Goal: Communication & Community: Answer question/provide support

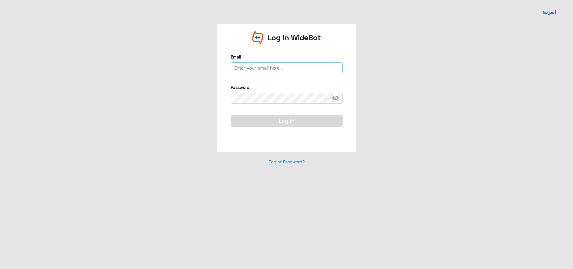
type input "[EMAIL_ADDRESS][DOMAIN_NAME]"
click at [295, 123] on button "Log In" at bounding box center [287, 121] width 112 height 12
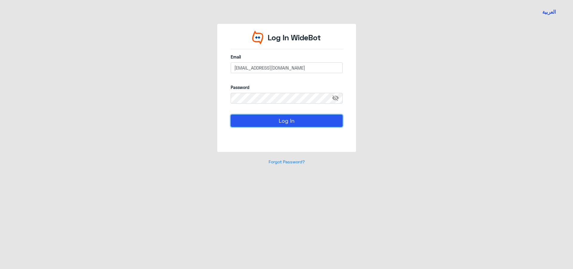
click at [294, 123] on button "Log In" at bounding box center [287, 121] width 112 height 12
click at [303, 121] on button "Log In" at bounding box center [287, 121] width 112 height 12
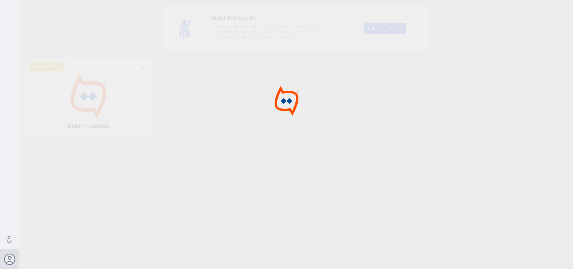
drag, startPoint x: 103, startPoint y: 90, endPoint x: 121, endPoint y: 90, distance: 18.5
click at [103, 90] on div at bounding box center [286, 135] width 573 height 271
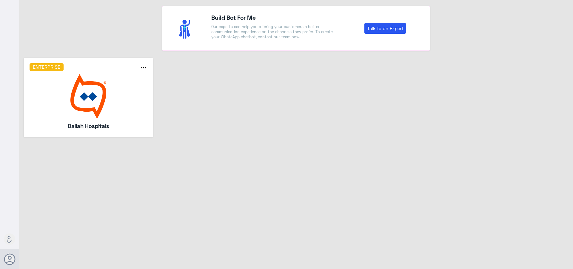
click at [121, 90] on img at bounding box center [89, 96] width 118 height 45
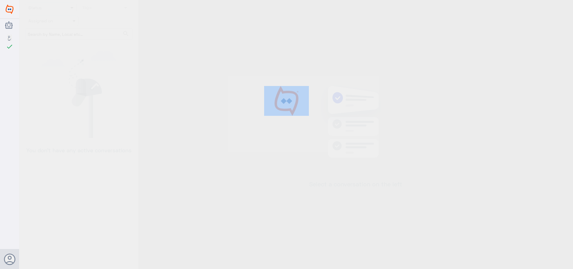
click at [121, 90] on div at bounding box center [286, 135] width 573 height 271
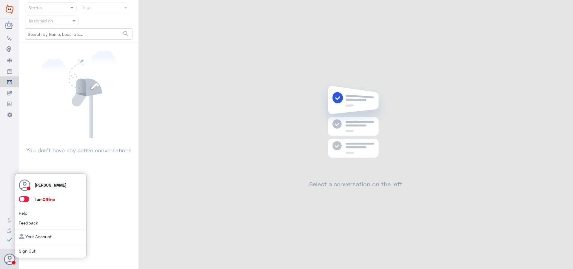
click at [22, 200] on span at bounding box center [24, 199] width 10 height 6
click at [0, 0] on input "checkbox" at bounding box center [0, 0] width 0 height 0
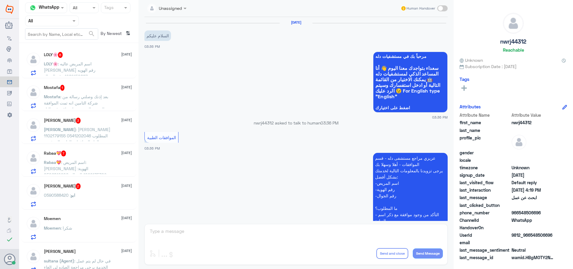
scroll to position [439, 0]
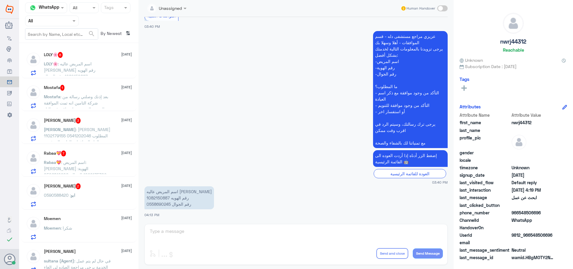
click at [56, 15] on nav "Channel WhatsApp Status × All Tags Agent Filter All search By Newest ⇅" at bounding box center [78, 22] width 119 height 41
click at [53, 22] on input "text" at bounding box center [44, 20] width 33 height 7
click at [61, 70] on div "Your Team" at bounding box center [52, 75] width 54 height 14
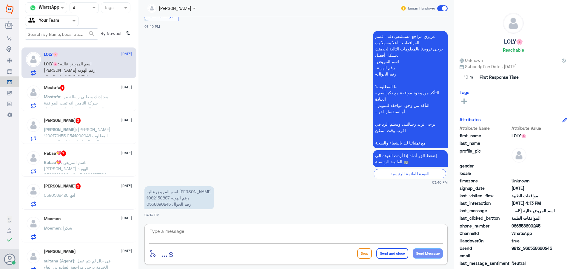
click at [211, 238] on textarea at bounding box center [296, 234] width 294 height 15
type textarea "اهلا وسهلا"
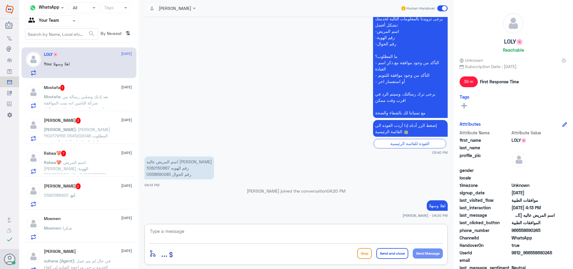
click at [161, 165] on p "اسم المريض عاليه [PERSON_NAME] رقم الهويه 1082150887 رقم الجوال 0558690245" at bounding box center [179, 167] width 70 height 23
copy p "1082150887"
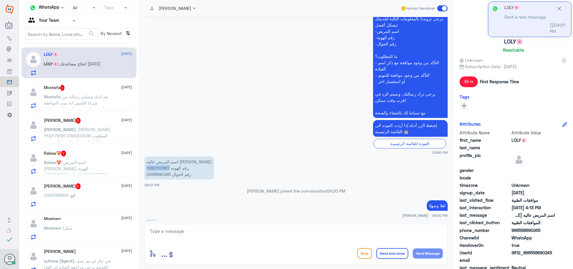
scroll to position [499, 0]
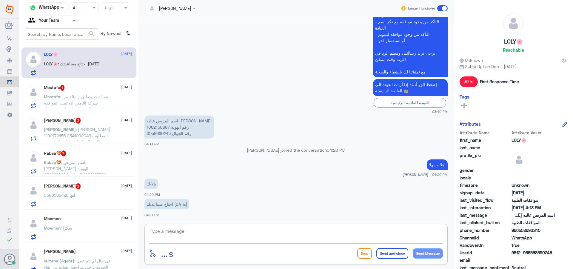
click at [188, 235] on textarea at bounding box center [296, 234] width 294 height 15
type textarea "كيف اقدر اخدمك"
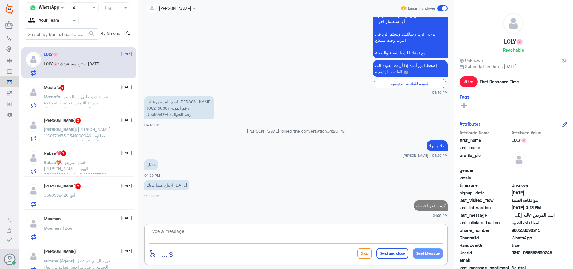
click at [107, 110] on div "Mostafa 1 [DATE] Mostafa : بعد إذنك وصلني رسالة من شركة التامين انه تمت الموافق…" at bounding box center [78, 95] width 115 height 31
click at [107, 101] on span ": بعد إذنك وصلني رسالة من شركة التامين انه تمت الموافقة الجزئية المفروض انه باق…" at bounding box center [76, 109] width 64 height 30
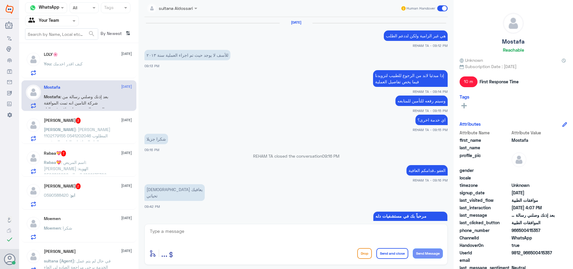
scroll to position [457, 0]
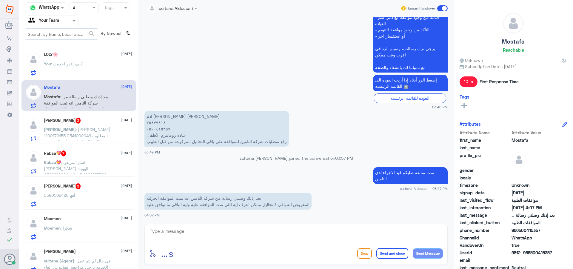
click at [78, 142] on div "[PERSON_NAME] 3 [DATE] [PERSON_NAME] : [PERSON_NAME] 1102179155 0541202046 المط…" at bounding box center [78, 128] width 115 height 31
click at [106, 134] on span ": [PERSON_NAME] 1102179155 0541202046 المطلوب إلغاء الموافقات الطبية المرفوعة" at bounding box center [77, 136] width 67 height 18
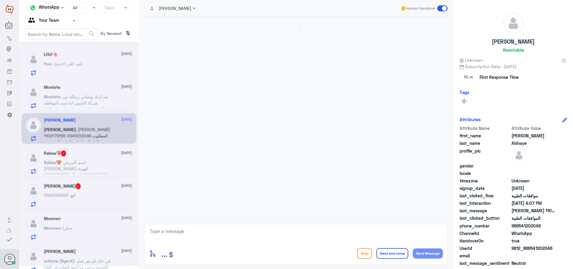
scroll to position [134, 0]
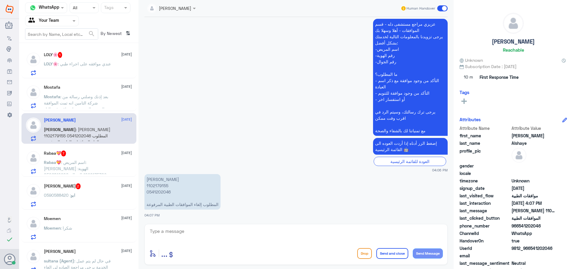
click at [63, 156] on div "Rabaa💝 7 [DATE] Rabaa💝 : اسم المريض: [PERSON_NAME] الهوية: 1026135309 الجوال: 0…" at bounding box center [88, 162] width 88 height 24
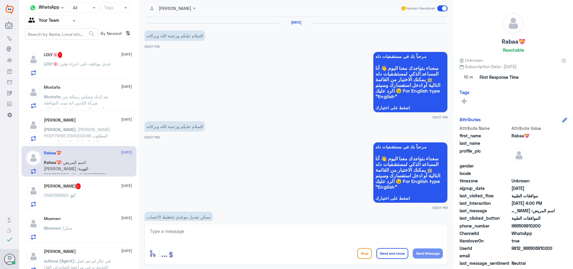
scroll to position [509, 0]
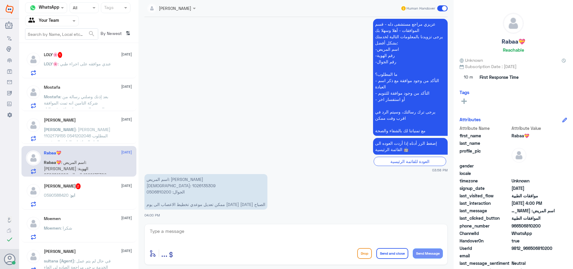
click at [86, 195] on div "ابو : 0590588420" at bounding box center [88, 199] width 88 height 13
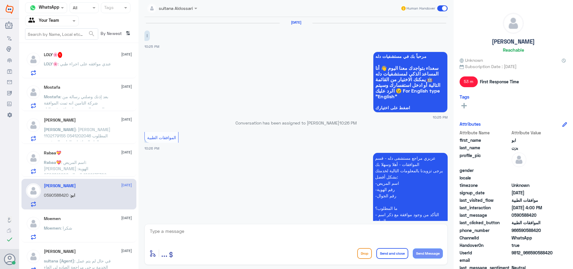
scroll to position [589, 0]
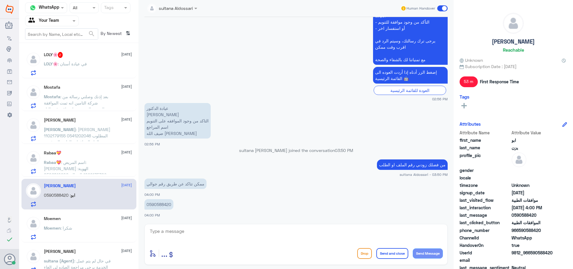
click at [98, 156] on div "Rabaa💝 [DATE] Rabaa💝 : اسم المريض: [PERSON_NAME] الهوية: 1026135309 الجوال: 050…" at bounding box center [88, 162] width 88 height 24
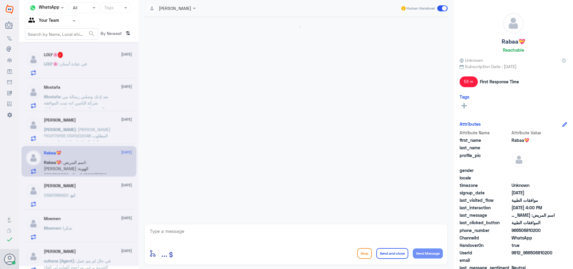
scroll to position [509, 0]
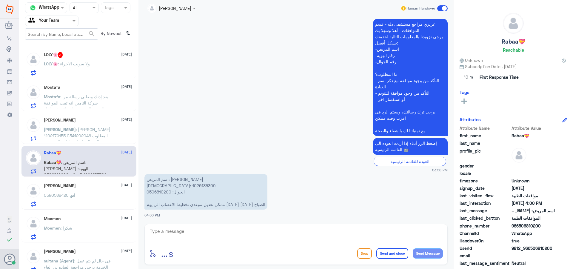
click at [184, 7] on div at bounding box center [171, 7] width 54 height 7
click at [181, 25] on div "Unassigned" at bounding box center [170, 22] width 23 height 6
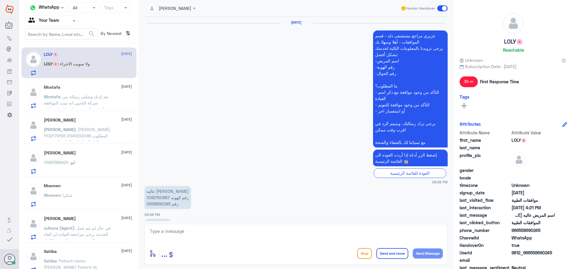
scroll to position [468, 0]
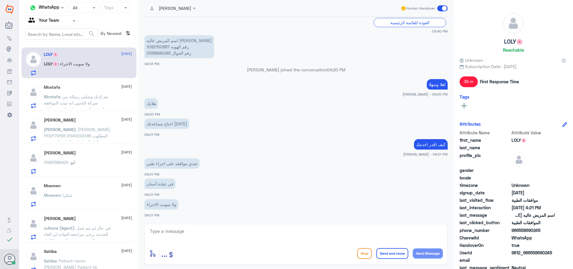
click at [85, 132] on span ": [PERSON_NAME] 1102179155 0541202046 المطلوب إلغاء الموافقات الطبية المرفوعة" at bounding box center [77, 136] width 67 height 18
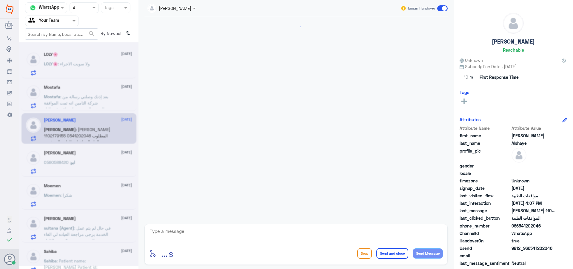
scroll to position [134, 0]
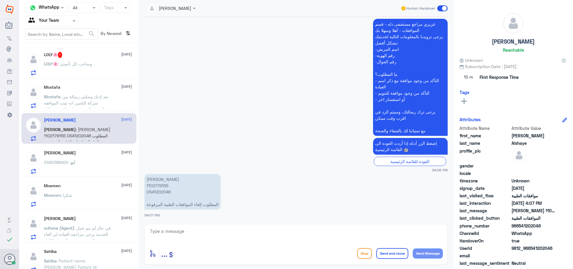
click at [98, 65] on div "LOLY🌸 : وساحب كل تأميني" at bounding box center [88, 68] width 88 height 13
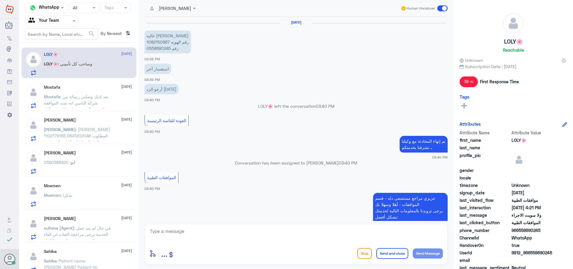
scroll to position [333, 0]
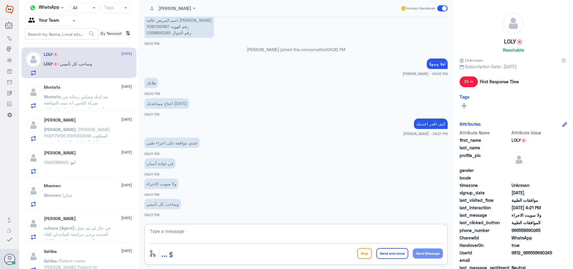
click at [167, 234] on textarea at bounding box center [296, 234] width 294 height 15
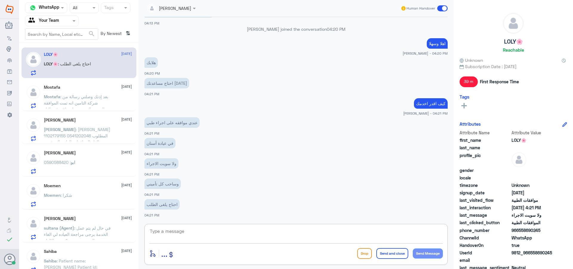
click at [182, 233] on textarea at bounding box center [296, 234] width 294 height 15
type textarea "تم الالغاء"
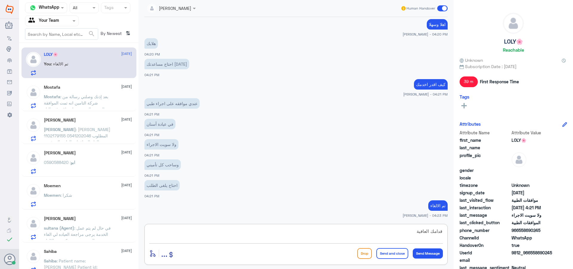
type textarea "قدامك العافية"
click at [402, 253] on button "Send and close" at bounding box center [392, 253] width 32 height 11
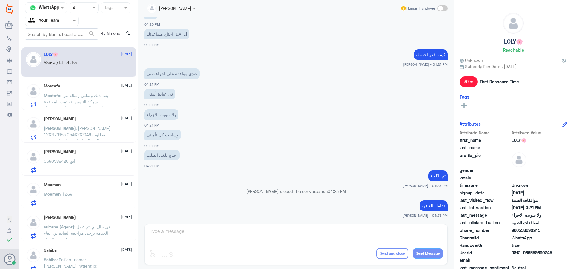
scroll to position [483, 0]
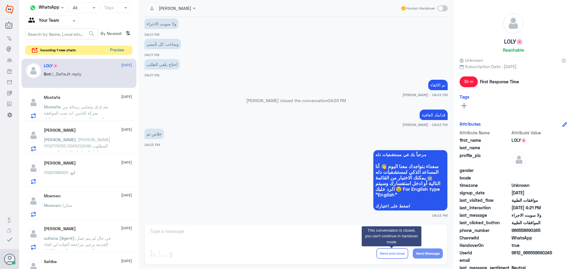
click at [118, 51] on button "Preview" at bounding box center [117, 50] width 19 height 9
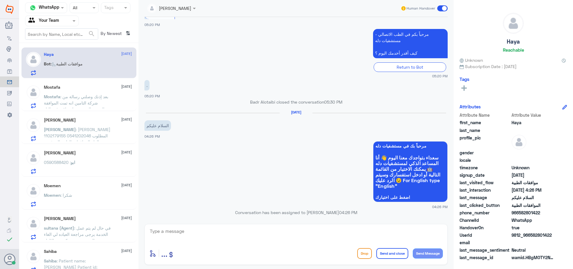
scroll to position [255, 0]
click at [196, 239] on textarea at bounding box center [296, 234] width 294 height 15
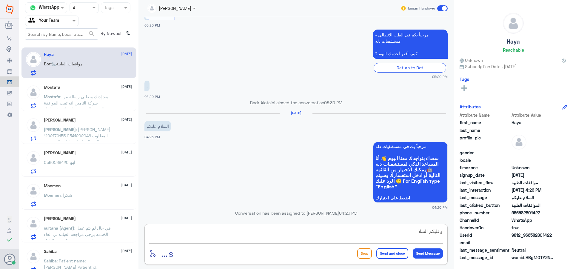
type textarea "وعليكم السلام"
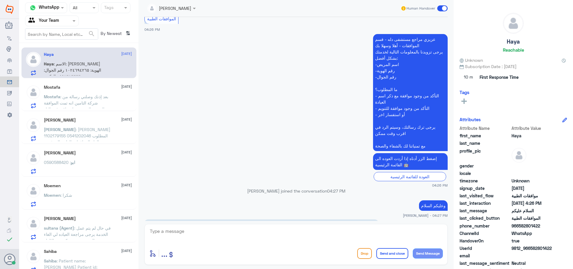
scroll to position [511, 0]
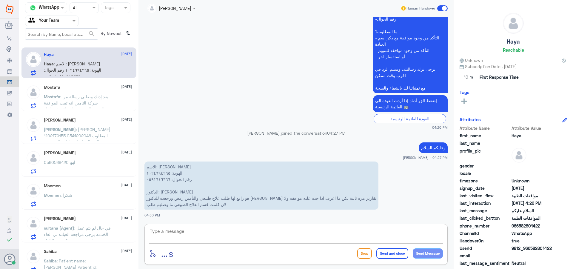
click at [91, 107] on span ": بعد إذنك وصلني رسالة من شركة التامين انه تمت الموافقة الجزئية المفروض انه باق…" at bounding box center [76, 109] width 64 height 30
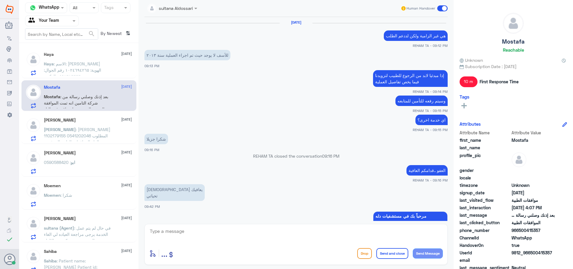
scroll to position [457, 0]
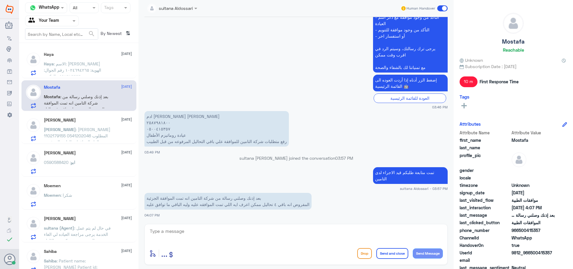
click at [86, 69] on span ": الاسم: [PERSON_NAME] الهوية: ١٠٢٤٦٩٤٢٦٥ رقم الجوال: ٠٥٩١٦١٦٦٦٦ الدكتور: [PERS…" at bounding box center [77, 88] width 67 height 55
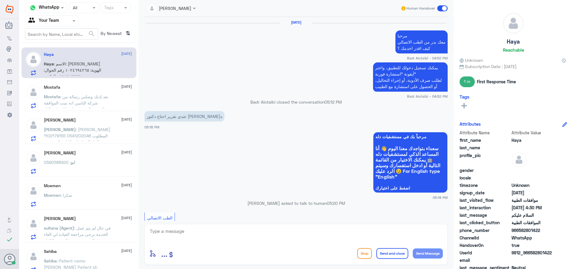
scroll to position [470, 0]
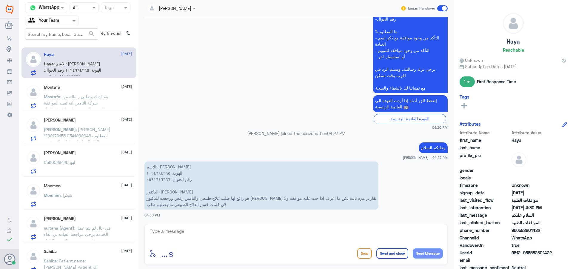
click at [240, 238] on textarea at bounding box center [296, 234] width 294 height 15
click at [174, 227] on textarea "1024694265" at bounding box center [296, 234] width 294 height 15
click at [173, 229] on textarea "1024694265" at bounding box center [296, 234] width 294 height 15
type textarea "1024694265"
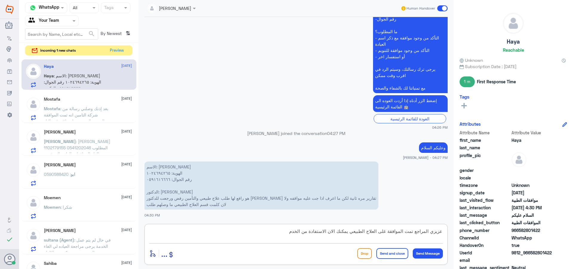
type textarea "عزيزي المراجع تمت الموافقة غلى العلاج الطبيعي يمكنك الان الاستفادة من الخدمة"
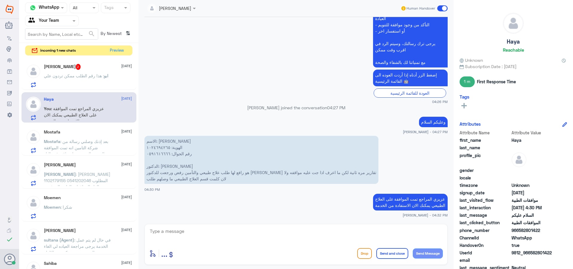
click at [441, 7] on span at bounding box center [442, 8] width 10 height 6
click at [0, 0] on input "checkbox" at bounding box center [0, 0] width 0 height 0
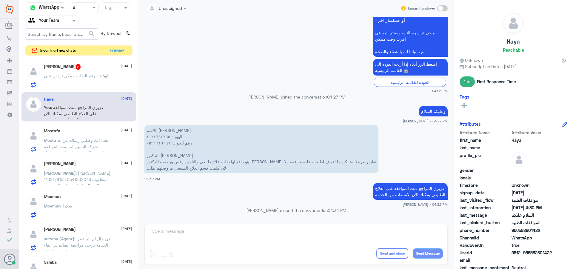
click at [64, 84] on p "ابو : هذا رقم الطلب ممكن تردون علي" at bounding box center [76, 80] width 64 height 15
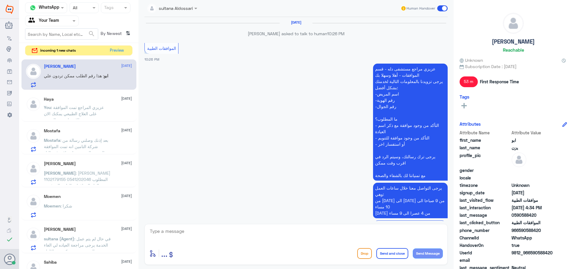
scroll to position [540, 0]
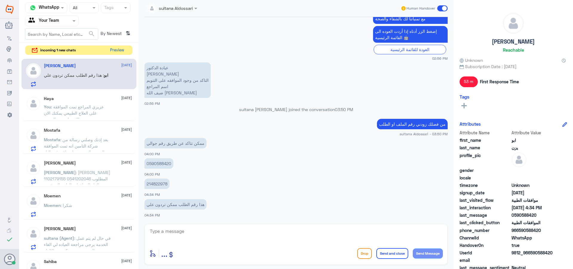
click at [120, 50] on button "Preview" at bounding box center [117, 50] width 19 height 9
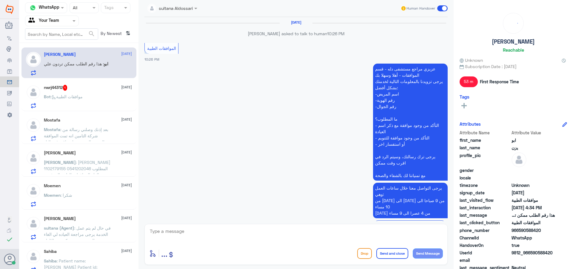
scroll to position [540, 0]
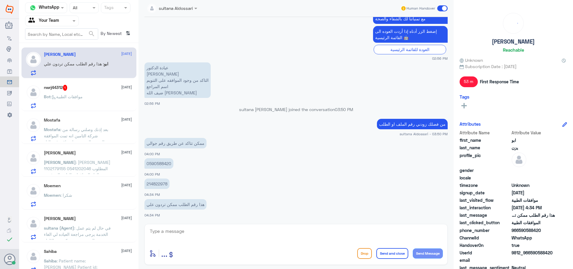
click at [98, 90] on div "nwrj44312 1 [DATE]" at bounding box center [88, 88] width 88 height 6
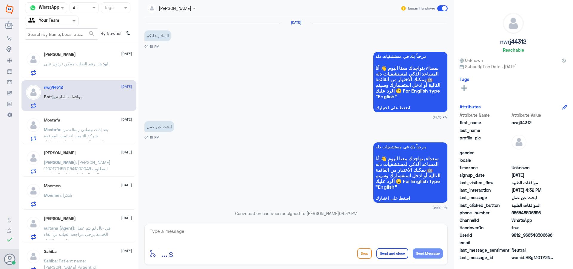
drag, startPoint x: 178, startPoint y: 15, endPoint x: 179, endPoint y: 11, distance: 3.9
click at [178, 14] on div "[PERSON_NAME] Human Handover" at bounding box center [295, 8] width 303 height 17
click at [179, 11] on div at bounding box center [171, 7] width 54 height 7
click at [179, 21] on div "Unassigned" at bounding box center [170, 22] width 23 height 6
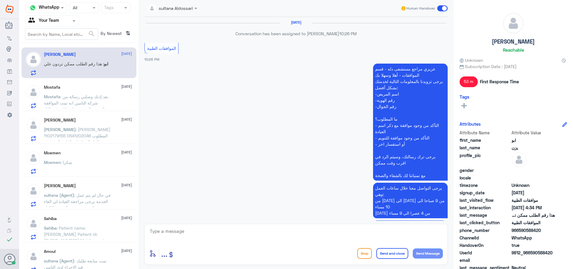
scroll to position [540, 0]
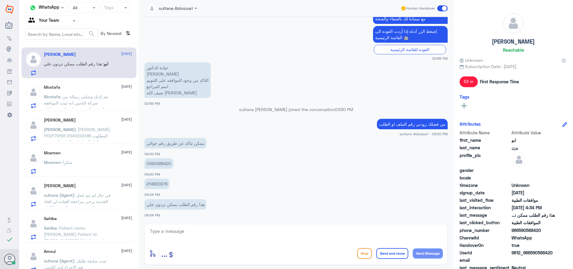
click at [84, 173] on div "Moemen : شكرا" at bounding box center [88, 167] width 88 height 13
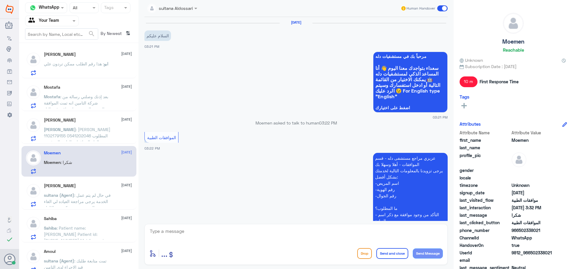
scroll to position [268, 0]
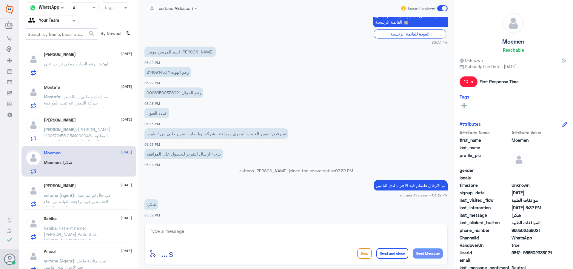
click at [88, 135] on span ": [PERSON_NAME] 1102179155 0541202046 المطلوب إلغاء الموافقات الطبية المرفوعة" at bounding box center [77, 136] width 67 height 18
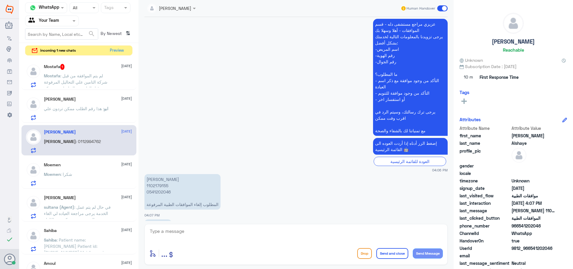
scroll to position [155, 0]
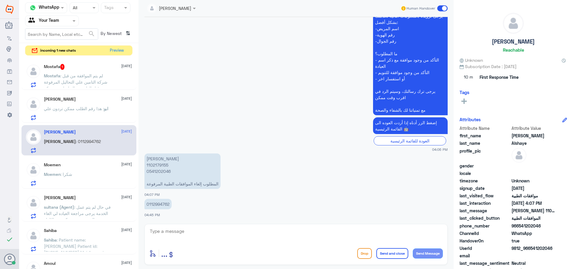
click at [111, 81] on div "Mostafa : لم يتم الموافقة من قبل شركة التامين علي التحاليل المرفوعة من قبل الطب…" at bounding box center [88, 80] width 88 height 13
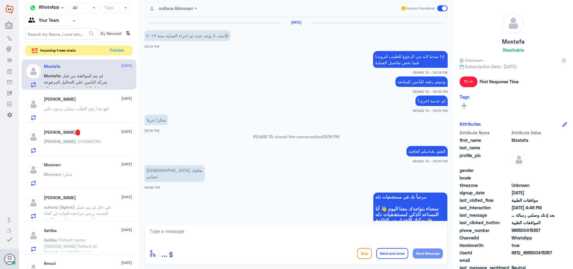
scroll to position [464, 0]
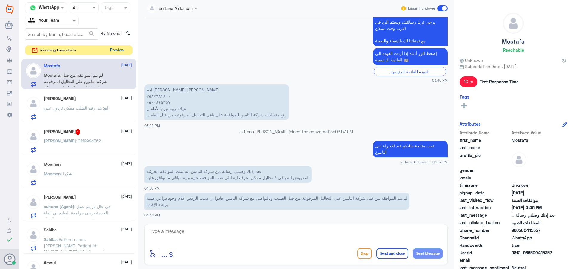
click at [123, 50] on button "Preview" at bounding box center [117, 50] width 19 height 9
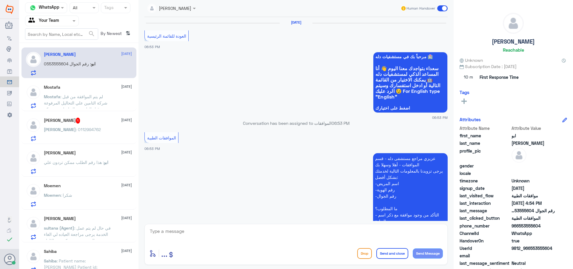
scroll to position [544, 0]
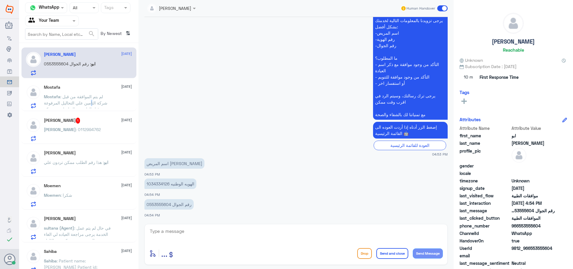
click at [91, 106] on p "Mostafa : لم يتم الموافقة من قبل شركة التامين علي التحاليل المرفوعة من قبل الطب…" at bounding box center [77, 100] width 67 height 15
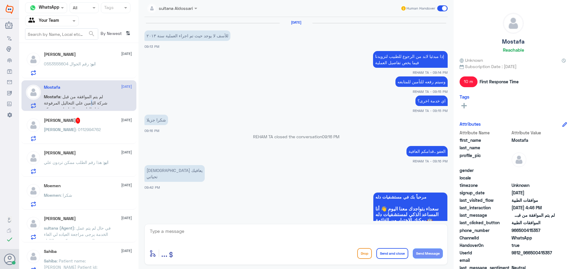
scroll to position [464, 0]
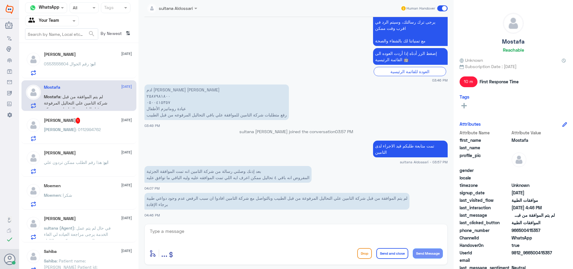
click at [92, 119] on div "[PERSON_NAME] 1 [DATE]" at bounding box center [88, 121] width 88 height 6
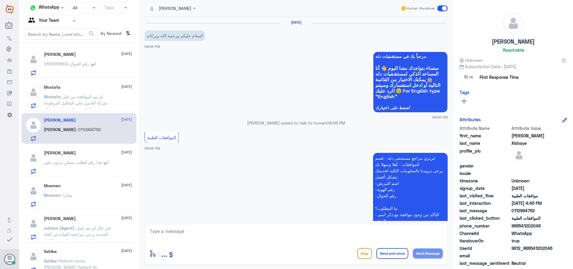
scroll to position [155, 0]
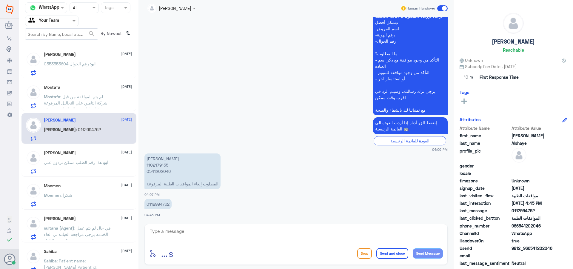
click at [88, 61] on span ": رقم الجوال 0553555604" at bounding box center [67, 63] width 47 height 5
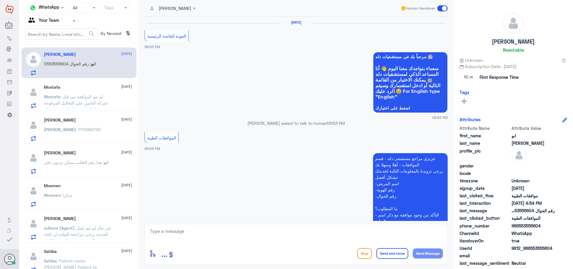
scroll to position [544, 0]
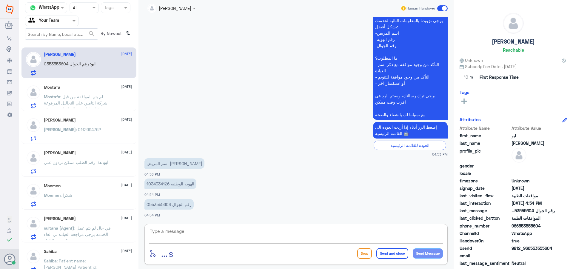
drag, startPoint x: 192, startPoint y: 242, endPoint x: 205, endPoint y: 240, distance: 13.5
click at [193, 241] on textarea at bounding box center [296, 234] width 294 height 15
type textarea ","
type textarea "وعليكم السلام كيف اقدر اخدمك"
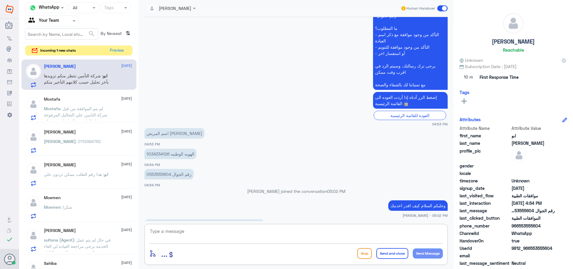
scroll to position [604, 0]
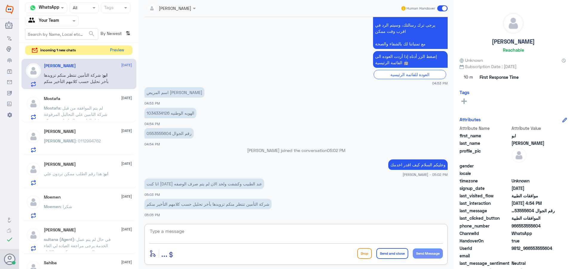
click at [118, 46] on button "Preview" at bounding box center [117, 50] width 19 height 9
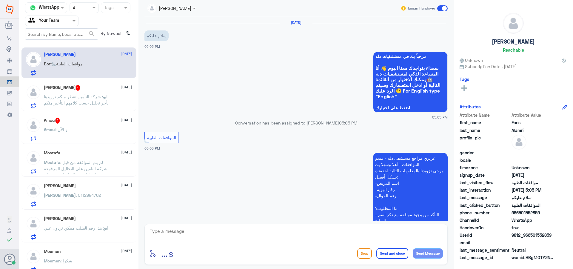
scroll to position [89, 0]
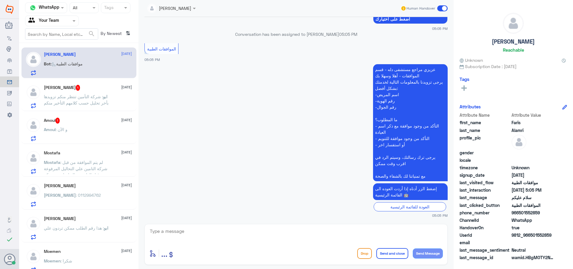
click at [97, 129] on div "Amoul : و الآن" at bounding box center [88, 134] width 88 height 13
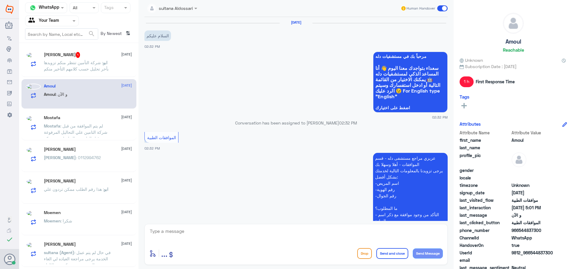
scroll to position [218, 0]
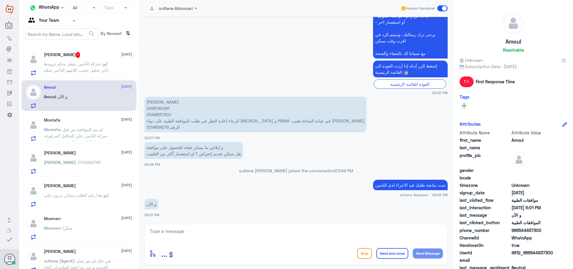
click at [109, 83] on div "Amoul [DATE] Amoul : و الآن" at bounding box center [78, 95] width 115 height 31
drag, startPoint x: 77, startPoint y: 64, endPoint x: 27, endPoint y: 41, distance: 55.1
click at [76, 65] on span ": شركة التأمين تنتظر منكم تزويدها بأخر تحليل حسب كلامهم التأخير منكم" at bounding box center [76, 66] width 65 height 11
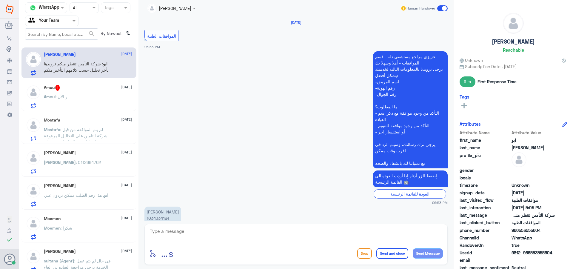
scroll to position [513, 0]
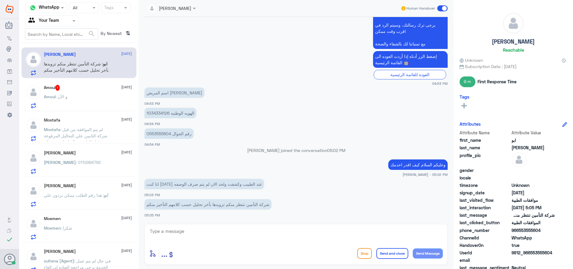
click at [164, 135] on p "رقم الجوال 0553555604" at bounding box center [168, 133] width 49 height 10
click at [158, 114] on p "الهويه الوطنيه 1034334126" at bounding box center [170, 113] width 52 height 10
copy p "1034334126"
drag, startPoint x: 206, startPoint y: 239, endPoint x: 408, endPoint y: 233, distance: 202.5
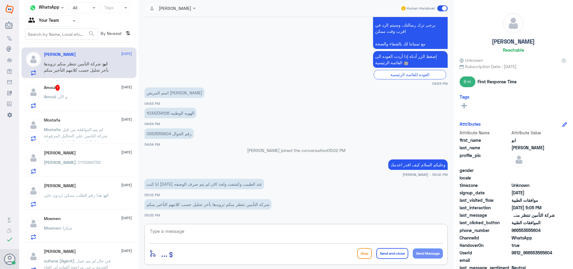
click at [207, 239] on textarea at bounding box center [296, 234] width 294 height 15
type textarea "h"
click at [155, 113] on p "الهويه الوطنيه 1034334126" at bounding box center [170, 113] width 52 height 10
copy p "1034334126"
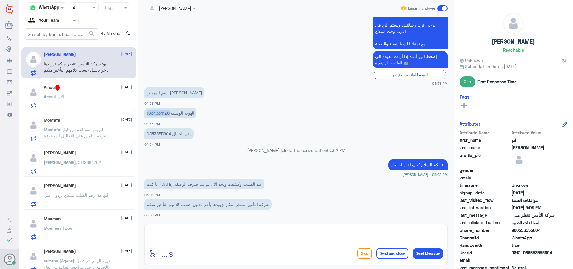
copy p "1034334126"
click at [215, 234] on textarea at bounding box center [296, 234] width 294 height 15
type textarea "h"
type textarea "الطلب متابع عدة مرات عزيزي تقرير الطبيب والسكر مرفق"
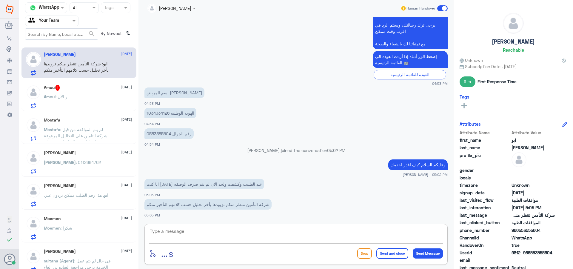
scroll to position [538, 0]
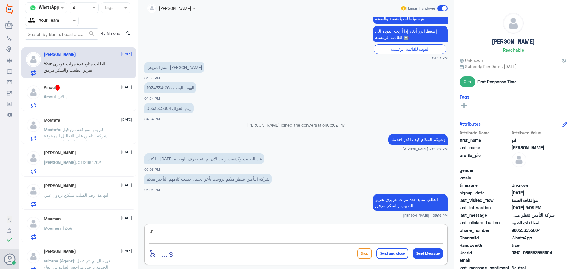
type textarea ","
type textarea "والوصفات السابقة"
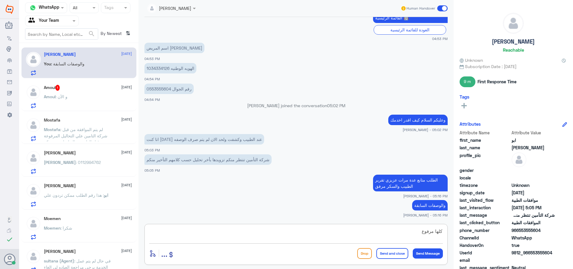
type textarea "كلها مرفوعة"
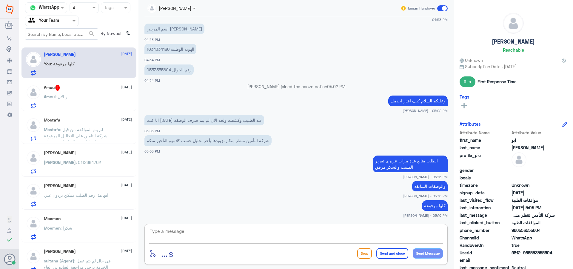
click at [97, 98] on div "Amoul : و الآن" at bounding box center [88, 101] width 88 height 13
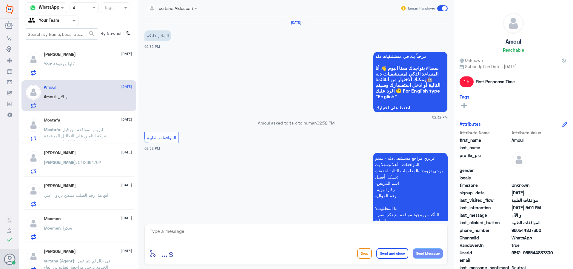
scroll to position [218, 0]
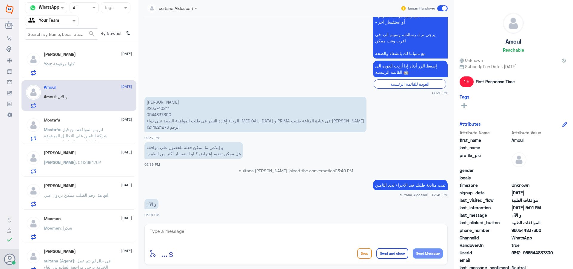
click at [86, 135] on span ": لم يتم الموافقة من قبل شركة التامين علي التحاليل المرفوعة من قبل الطبيب وبالت…" at bounding box center [76, 142] width 64 height 30
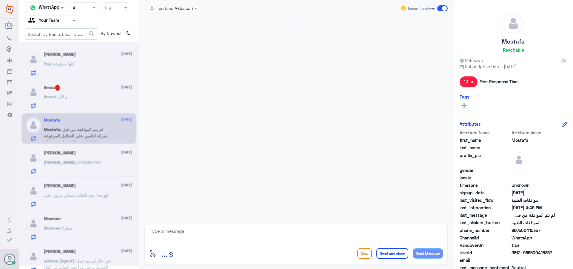
click at [67, 51] on div "[PERSON_NAME] [DATE] You : كلها مرفوعة" at bounding box center [78, 62] width 115 height 31
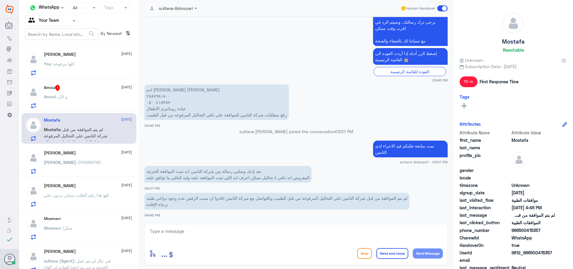
click at [77, 64] on div "You : كلها مرفوعة" at bounding box center [88, 68] width 88 height 13
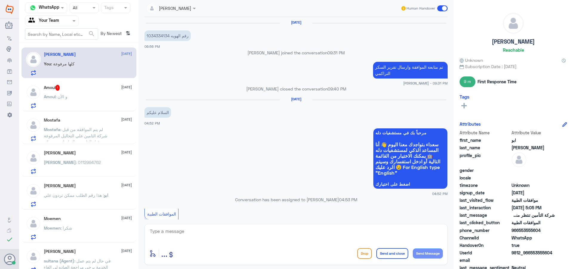
scroll to position [361, 0]
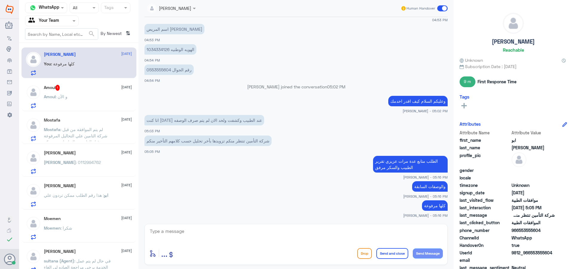
click at [43, 21] on input "text" at bounding box center [44, 20] width 33 height 7
click at [101, 236] on div "Moemen : شكرا" at bounding box center [88, 232] width 88 height 13
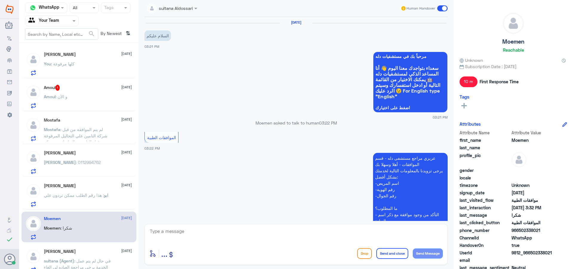
scroll to position [268, 0]
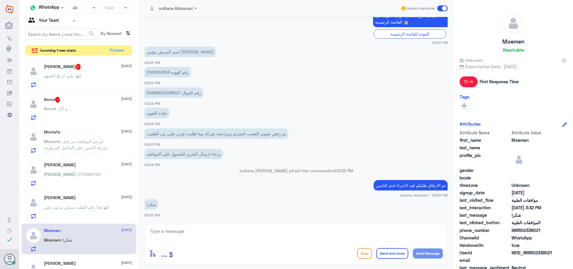
click at [98, 114] on div "Amoul : و الآن" at bounding box center [88, 113] width 88 height 13
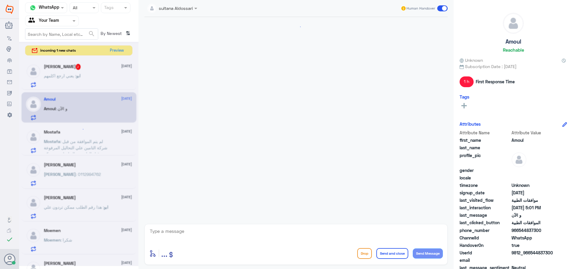
scroll to position [218, 0]
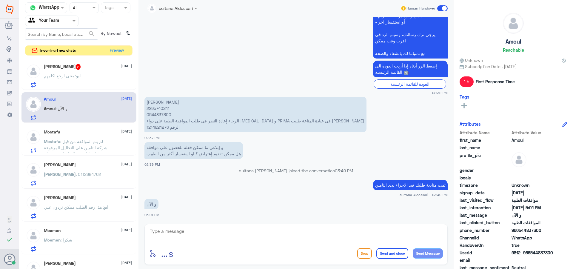
click at [115, 36] on span "By Newest" at bounding box center [110, 34] width 25 height 12
click at [122, 51] on button "Preview" at bounding box center [117, 50] width 19 height 9
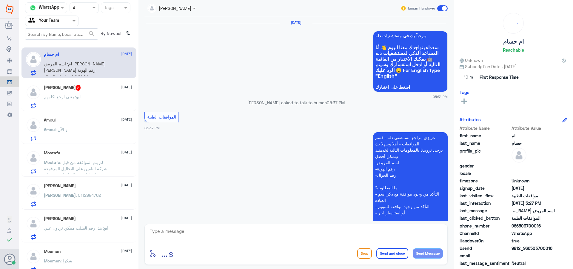
scroll to position [617, 0]
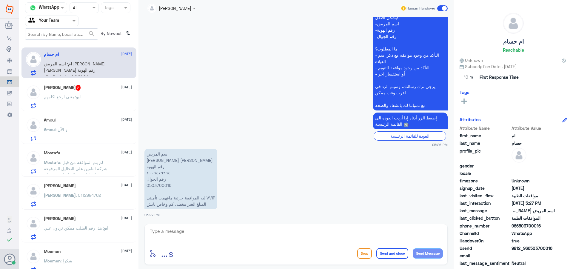
click at [79, 97] on span "ابو" at bounding box center [78, 96] width 4 height 5
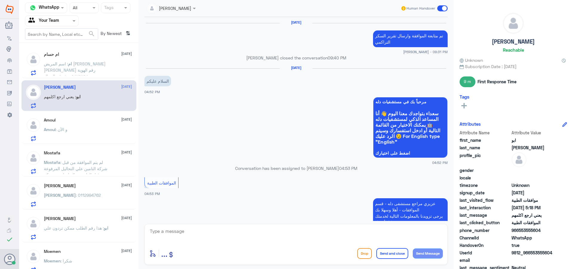
scroll to position [377, 0]
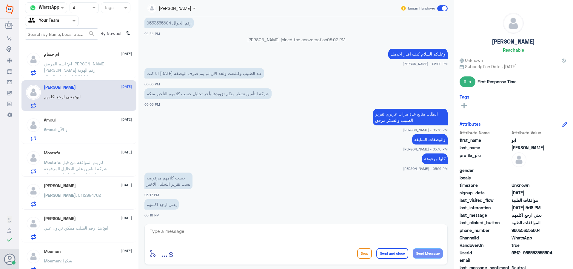
drag, startPoint x: 221, startPoint y: 233, endPoint x: 218, endPoint y: 234, distance: 3.7
click at [221, 233] on textarea at bounding box center [296, 234] width 294 height 15
drag, startPoint x: 217, startPoint y: 235, endPoint x: 223, endPoint y: 239, distance: 7.6
click at [218, 236] on textarea at bounding box center [296, 234] width 294 height 15
type textarea "j"
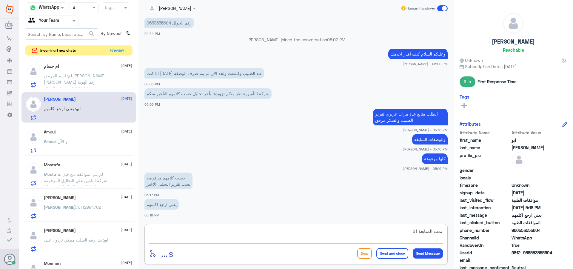
type textarea "تمت المتابعة الان"
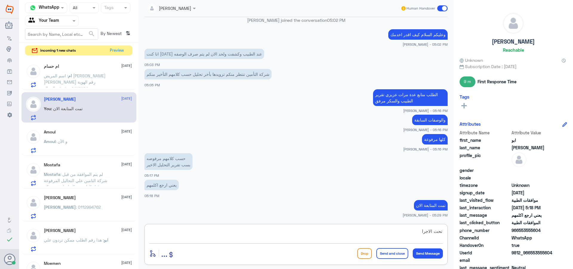
type textarea "تحت الاجراء"
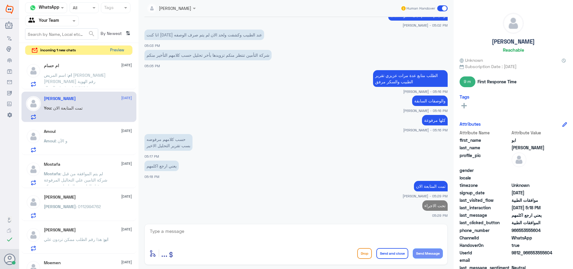
click at [111, 53] on button "Preview" at bounding box center [117, 50] width 19 height 9
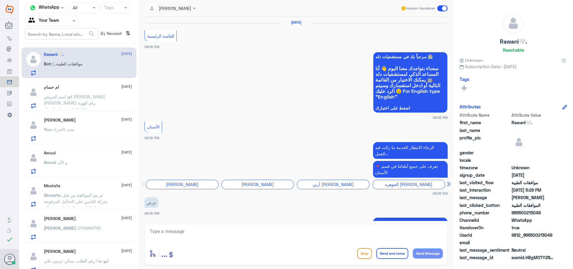
scroll to position [681, 0]
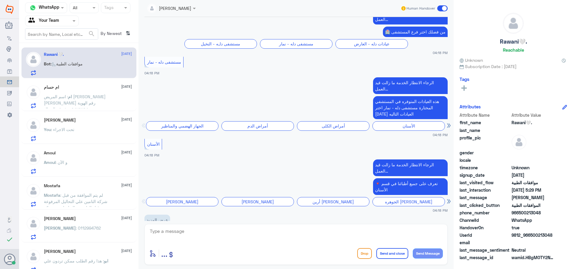
click at [93, 103] on span ": اسم المريض [PERSON_NAME] [PERSON_NAME] رقم الهوية ١٠٠٩٤٧٩٢٩٤ رقم الجوال 05037…" at bounding box center [75, 112] width 62 height 36
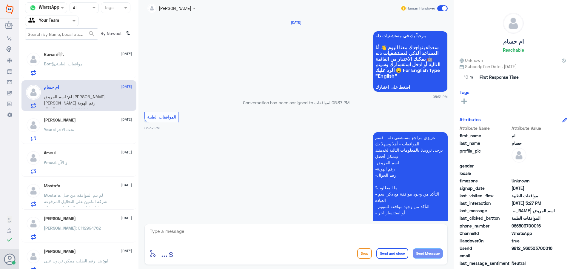
scroll to position [617, 0]
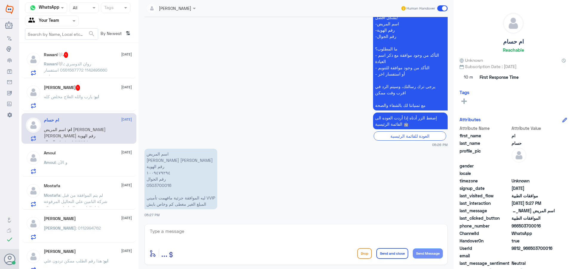
click at [95, 100] on p "ابو : يارب والله العلاج مخلص كله" at bounding box center [71, 100] width 55 height 15
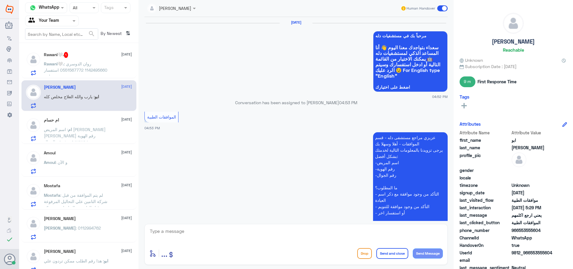
scroll to position [370, 0]
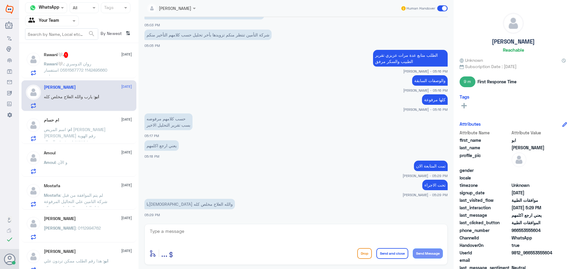
click at [93, 65] on p "Rawani🤍. : [PERSON_NAME] 1142495660 0551567772 استفسار اخر" at bounding box center [77, 68] width 67 height 15
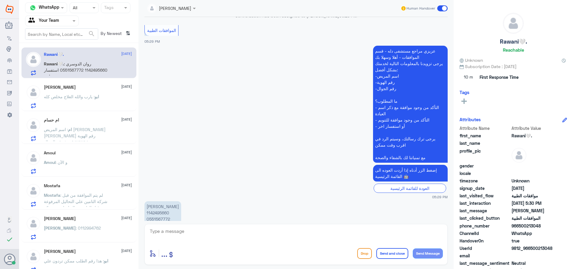
scroll to position [606, 0]
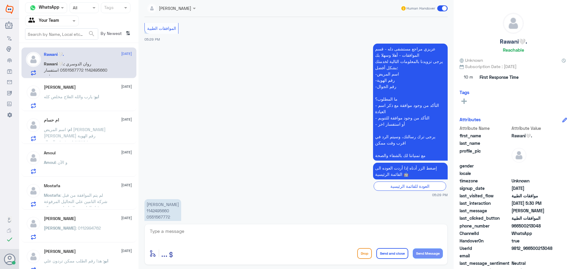
click at [65, 129] on span ": اسم المريض [PERSON_NAME] [PERSON_NAME] رقم الهوية ١٠٠٩٤٧٩٢٩٤ رقم الجوال 05037…" at bounding box center [75, 145] width 62 height 36
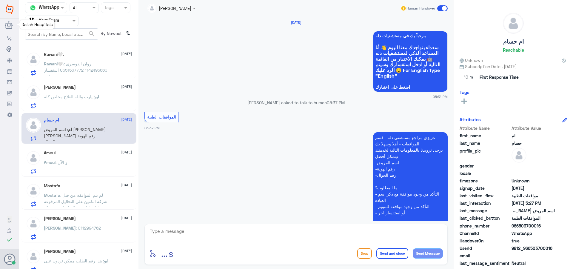
scroll to position [617, 0]
